Goal: Navigation & Orientation: Find specific page/section

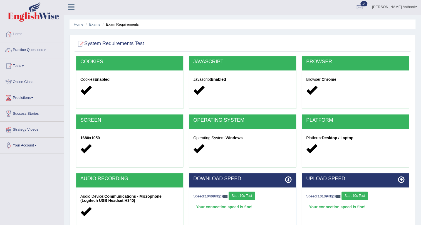
scroll to position [50, 0]
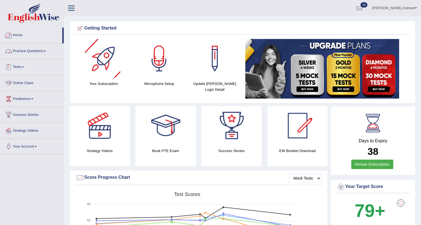
click at [14, 66] on link "Tests" at bounding box center [31, 66] width 63 height 14
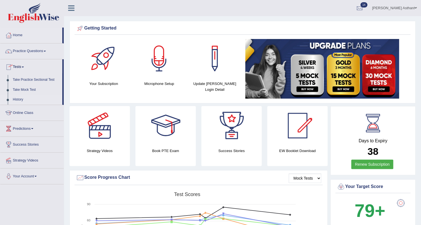
click at [19, 98] on link "History" at bounding box center [36, 100] width 52 height 10
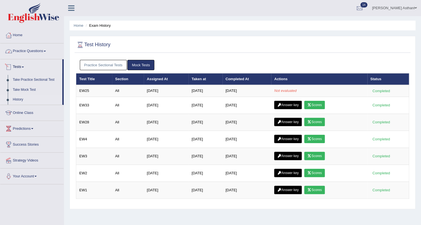
click at [29, 52] on link "Practice Questions" at bounding box center [31, 50] width 63 height 14
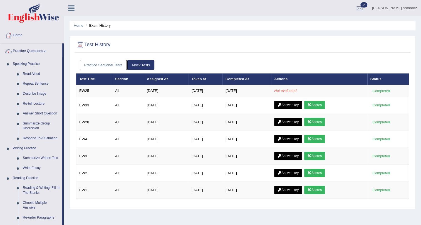
click at [30, 54] on link "Practice Questions" at bounding box center [31, 50] width 62 height 14
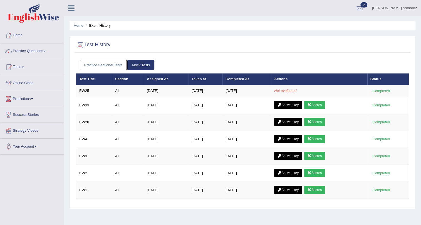
click at [415, 9] on span at bounding box center [416, 8] width 2 height 4
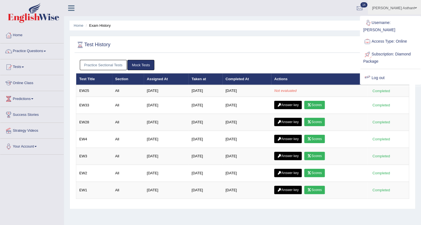
click at [387, 73] on link "Log out" at bounding box center [390, 77] width 60 height 13
